Goal: Task Accomplishment & Management: Use online tool/utility

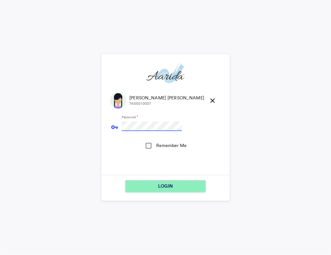
click at [125, 180] on button "LOGIN" at bounding box center [165, 186] width 80 height 12
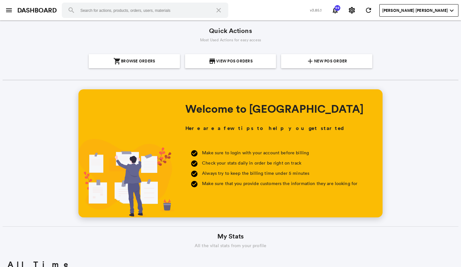
scroll to position [115, 220]
click at [317, 60] on span "New POS Order" at bounding box center [330, 61] width 33 height 14
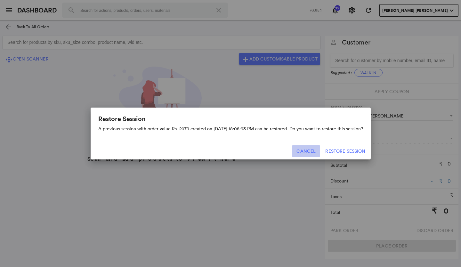
click at [310, 150] on button "Cancel" at bounding box center [306, 151] width 28 height 12
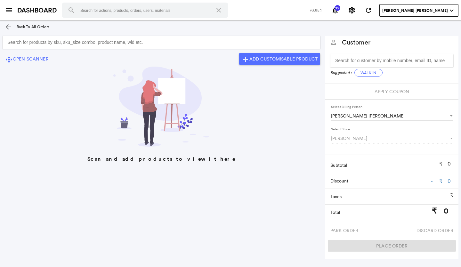
click at [7, 26] on md-icon "arrow_back" at bounding box center [8, 27] width 8 height 8
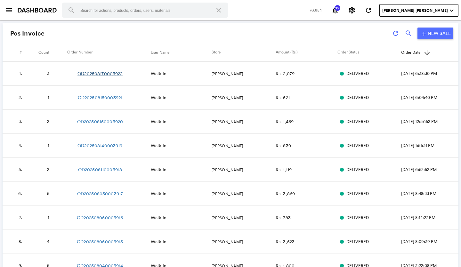
click at [110, 73] on link "OD202508170003922" at bounding box center [99, 73] width 45 height 6
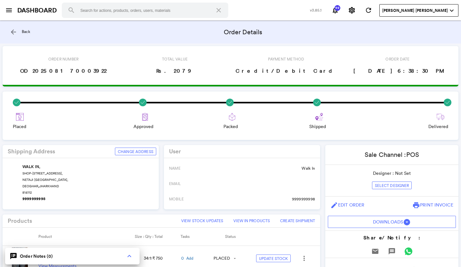
click at [12, 30] on md-icon "arrow_back" at bounding box center [14, 32] width 8 height 8
